Goal: Navigation & Orientation: Find specific page/section

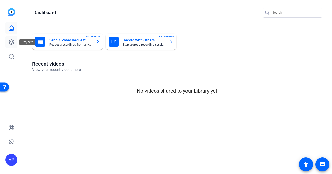
click at [11, 46] on link at bounding box center [11, 42] width 12 height 12
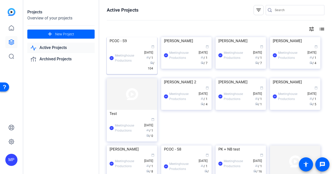
click at [137, 37] on img at bounding box center [132, 37] width 50 height 0
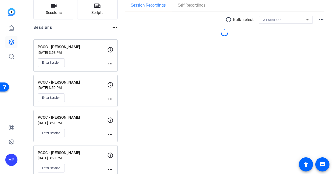
scroll to position [41, 0]
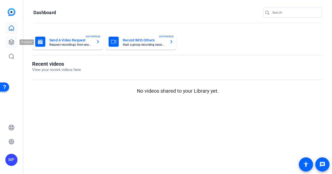
click at [12, 47] on link at bounding box center [11, 42] width 12 height 12
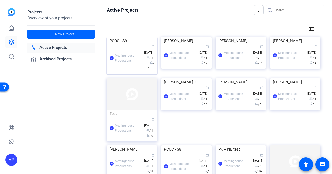
click at [132, 45] on div "PCOC - S9" at bounding box center [132, 41] width 45 height 8
